Goal: Use online tool/utility: Use online tool/utility

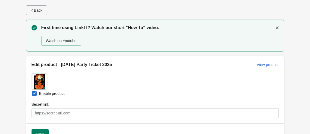
scroll to position [24, 0]
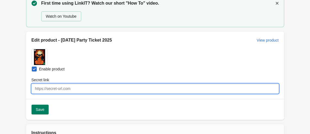
click at [48, 85] on input "Secret link" at bounding box center [155, 89] width 247 height 10
paste input "Certainly! Here's a polished and engaging version of your invitation: --- 🎃 **Y…"
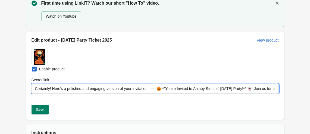
scroll to position [0, 756]
drag, startPoint x: 37, startPoint y: 88, endPoint x: 314, endPoint y: 109, distance: 277.7
click at [310, 109] on html "Skip to content < Back First time using LinkIT? Watch our short "How To" video.…" at bounding box center [155, 43] width 310 height 134
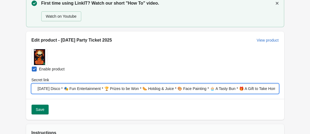
type input "Certainly! Here's a polished and engaging version of your invitation: --- 🎃 **Y…"
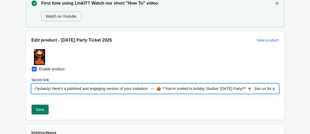
drag, startPoint x: 274, startPoint y: 89, endPoint x: -14, endPoint y: 95, distance: 287.8
click at [0, 95] on html "Skip to content < Back First time using LinkIT? Watch our short "How To" video.…" at bounding box center [155, 43] width 310 height 134
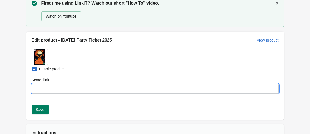
paste input "[URL][DOMAIN_NAME]"
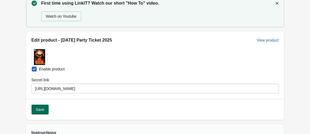
click at [42, 109] on span "Save" at bounding box center [40, 109] width 9 height 4
type input "[URL][DOMAIN_NAME]"
select select "US"
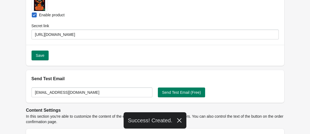
scroll to position [49, 0]
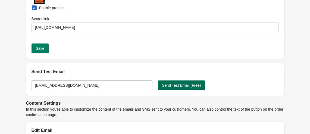
click at [191, 88] on button "Send Test Email (Free)" at bounding box center [182, 85] width 48 height 10
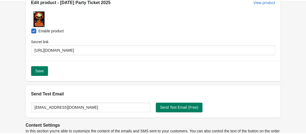
scroll to position [0, 0]
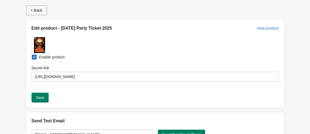
click at [35, 13] on button "< Back" at bounding box center [36, 10] width 21 height 10
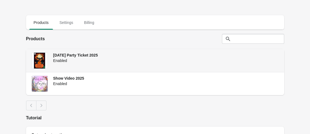
click at [83, 57] on span "[DATE] Party Ticket 2025" at bounding box center [75, 55] width 45 height 4
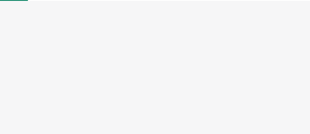
select select "US"
